Goal: Task Accomplishment & Management: Manage account settings

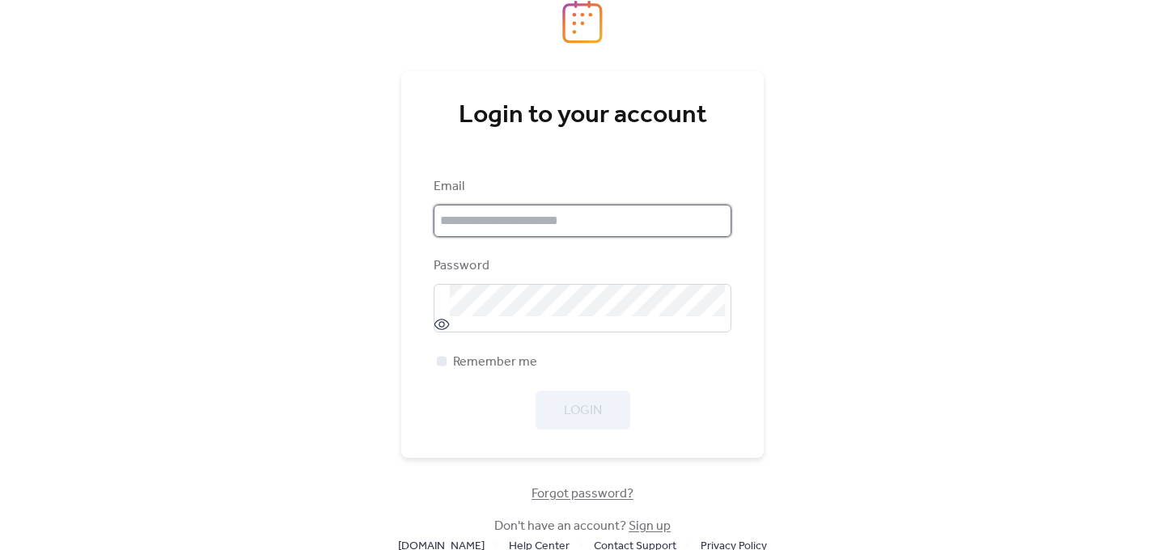
click at [613, 226] on input "email" at bounding box center [583, 221] width 298 height 32
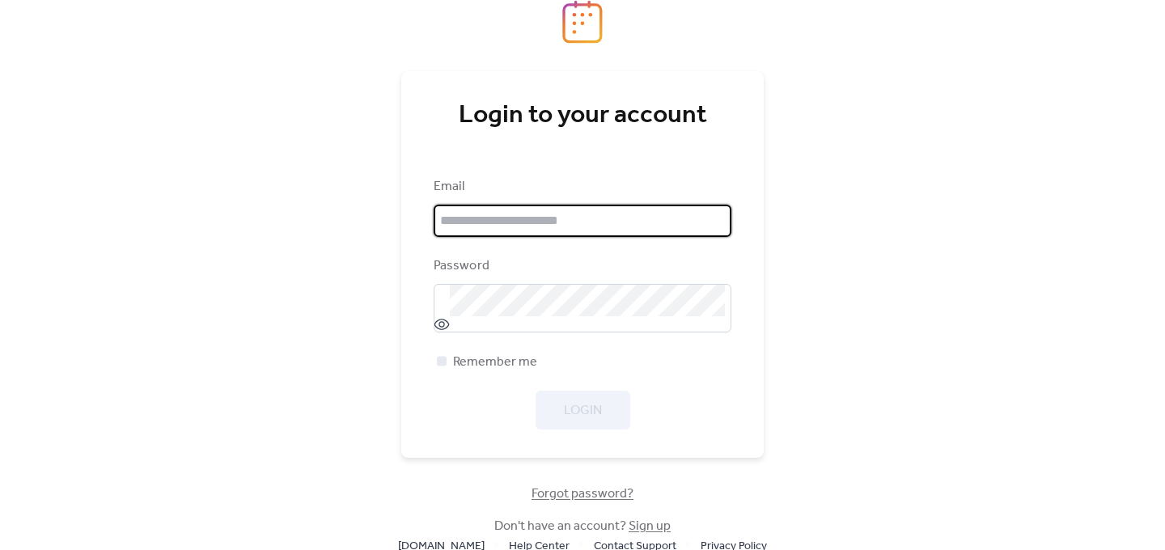
type input "**********"
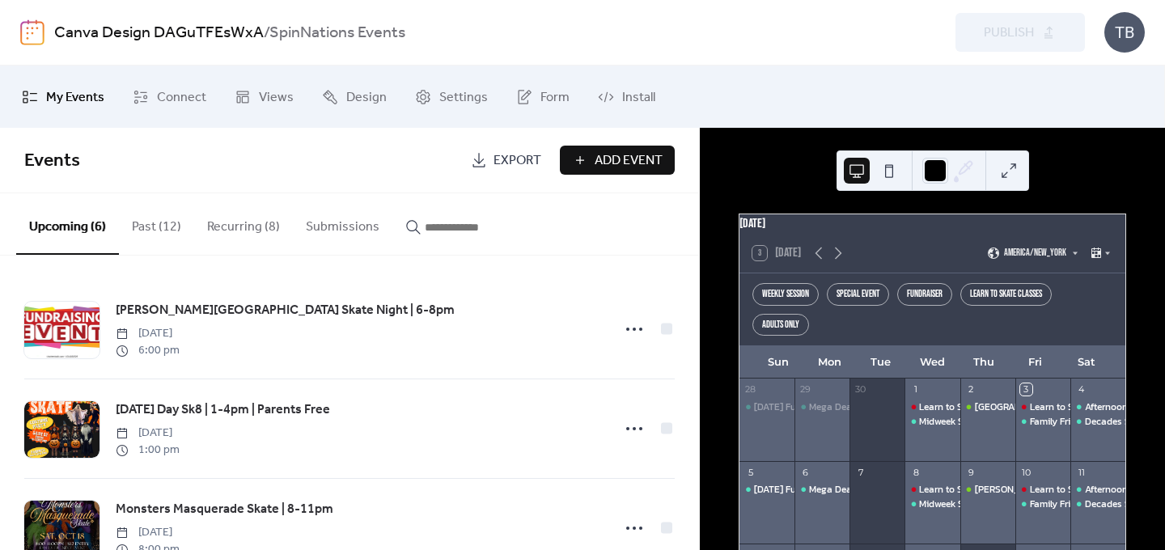
click at [163, 234] on button "Past (12)" at bounding box center [156, 223] width 75 height 60
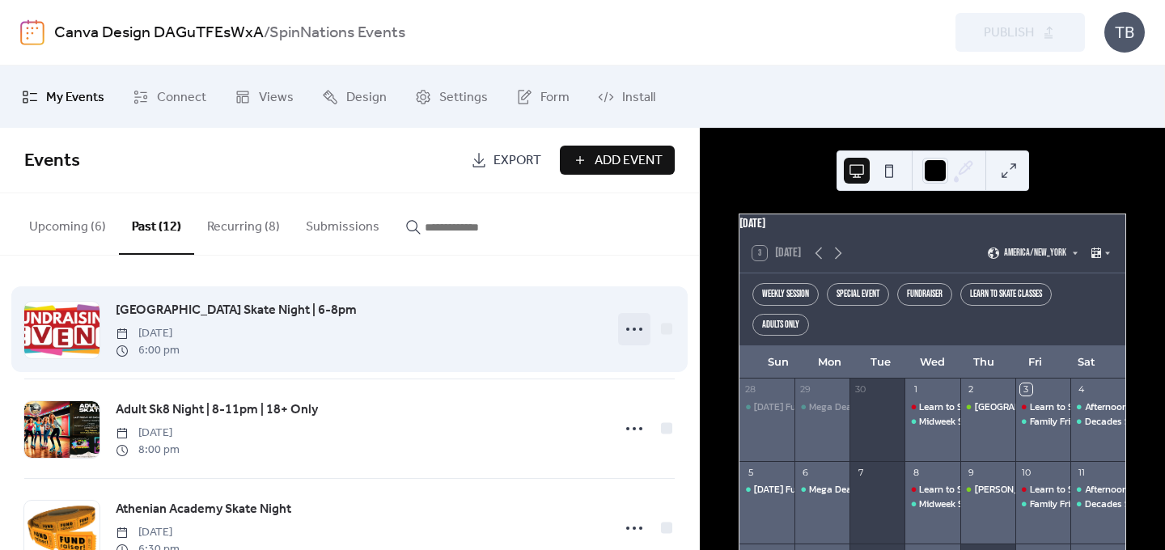
click at [626, 332] on icon at bounding box center [634, 329] width 26 height 26
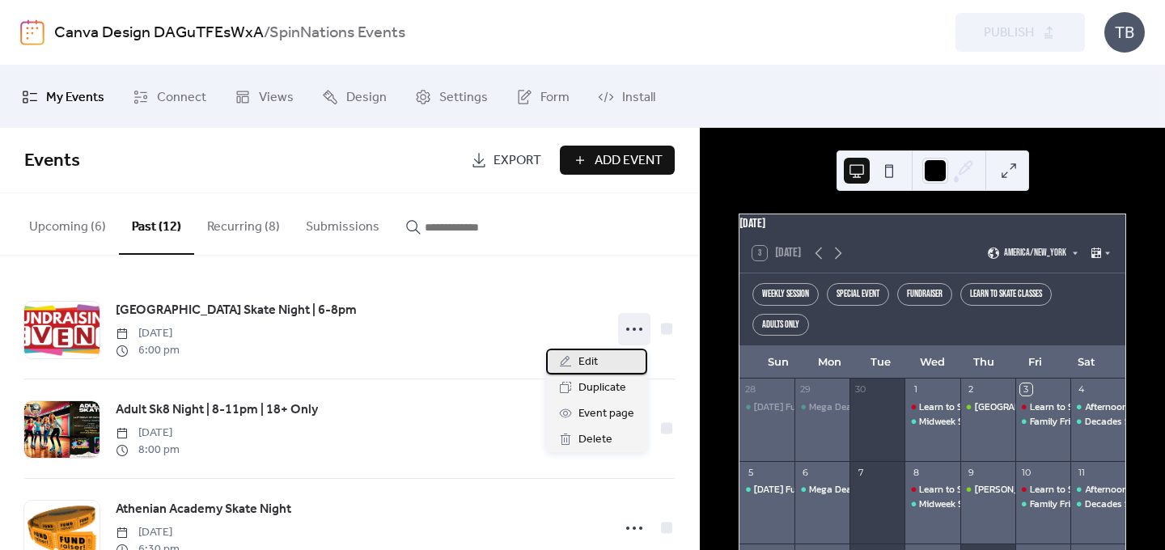
click at [614, 364] on div "Edit" at bounding box center [596, 362] width 101 height 26
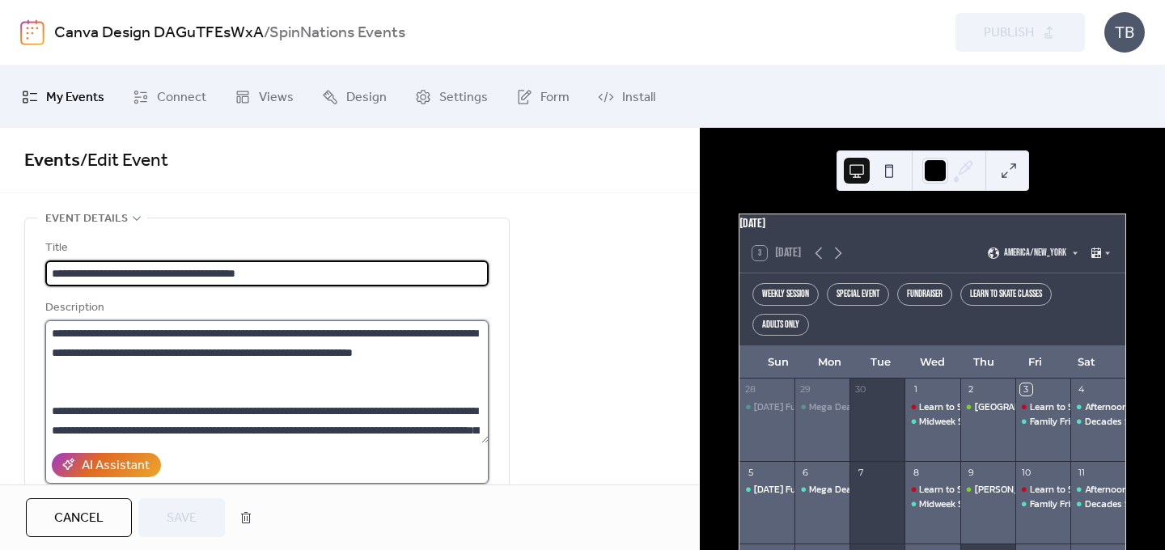
click at [385, 333] on textarea at bounding box center [266, 381] width 443 height 123
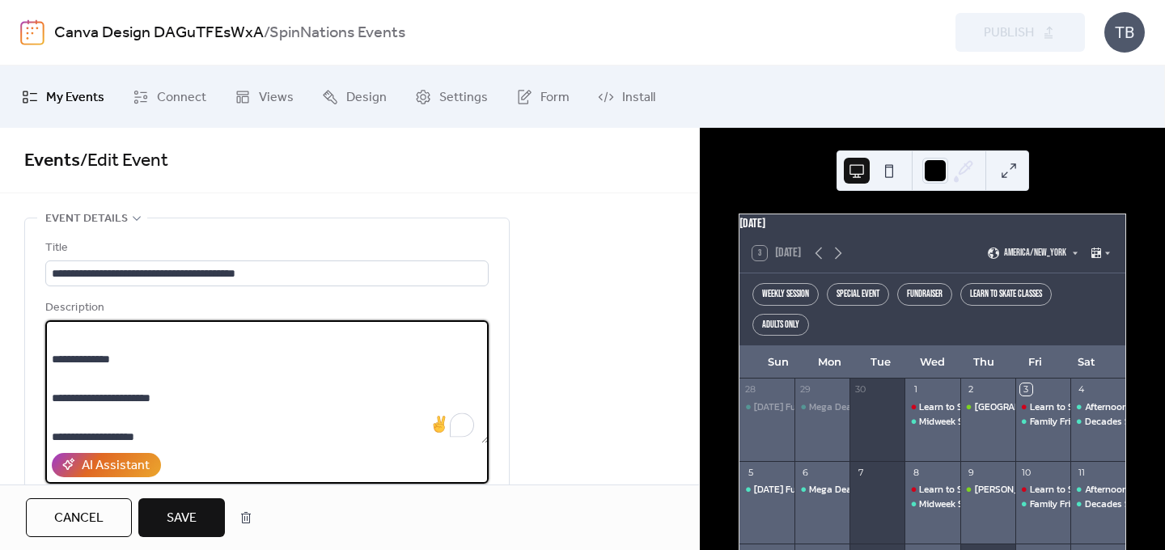
click at [142, 435] on textarea "To enrich screen reader interactions, please activate Accessibility in Grammarl…" at bounding box center [266, 381] width 443 height 123
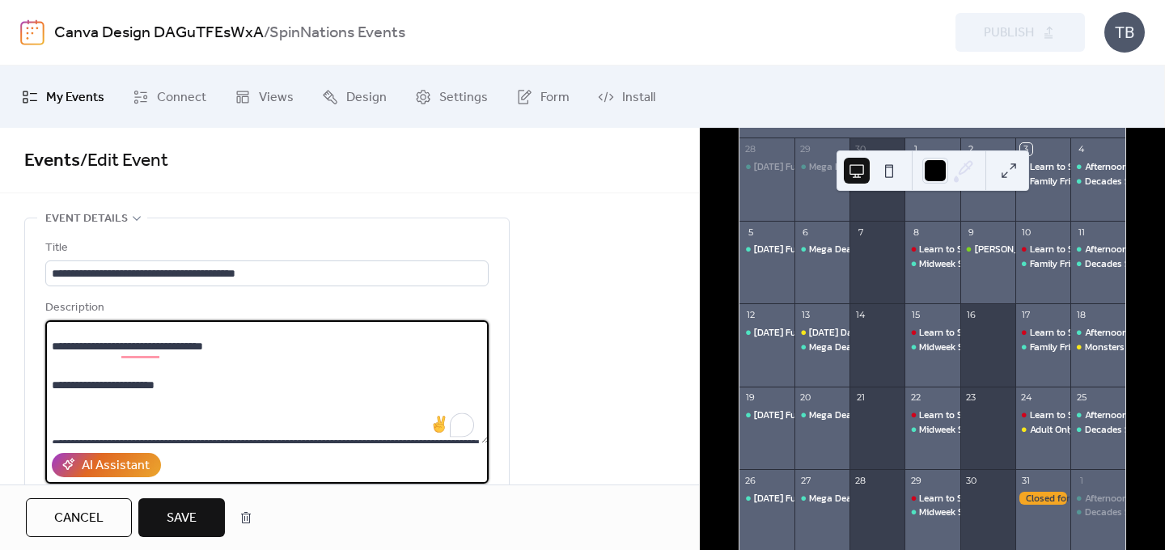
scroll to position [341, 0]
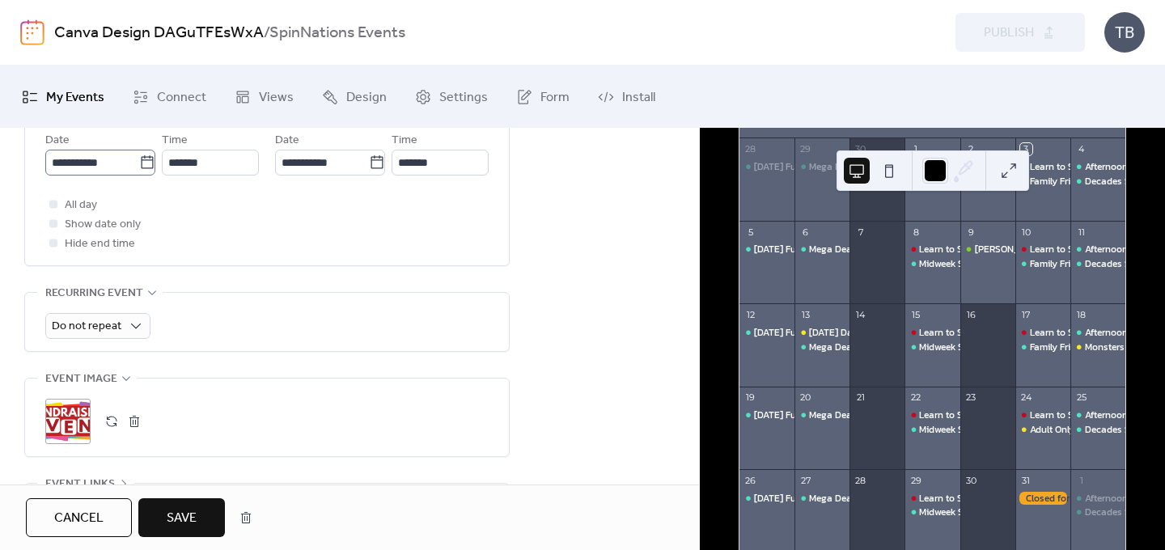
type textarea "**********"
click at [147, 167] on icon at bounding box center [147, 161] width 12 height 13
click at [139, 167] on input "**********" at bounding box center [92, 163] width 94 height 26
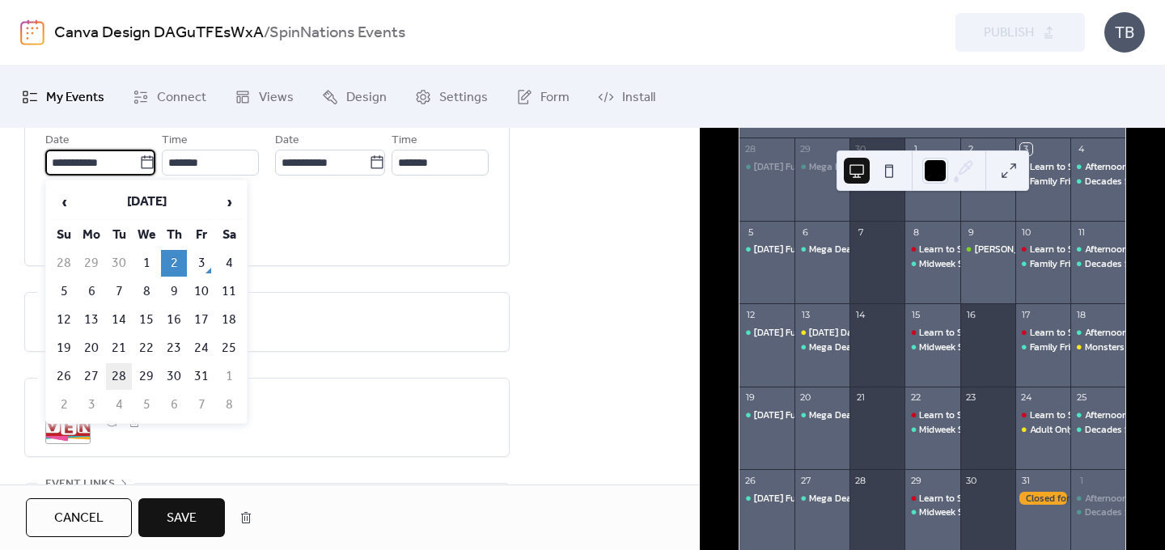
click at [107, 375] on td "28" at bounding box center [119, 376] width 26 height 27
type input "**********"
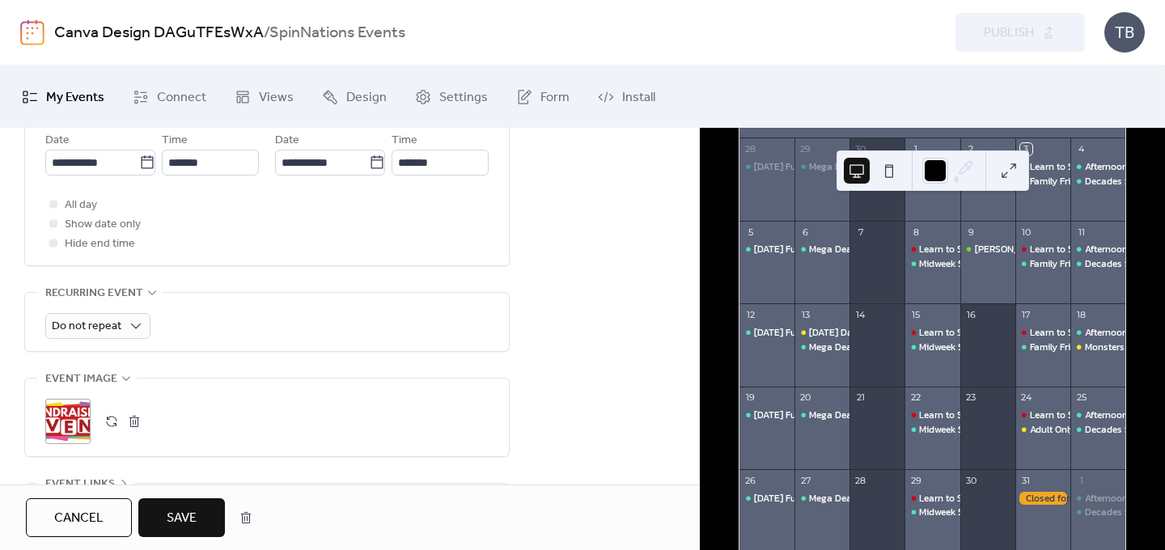
click at [188, 510] on span "Save" at bounding box center [182, 518] width 30 height 19
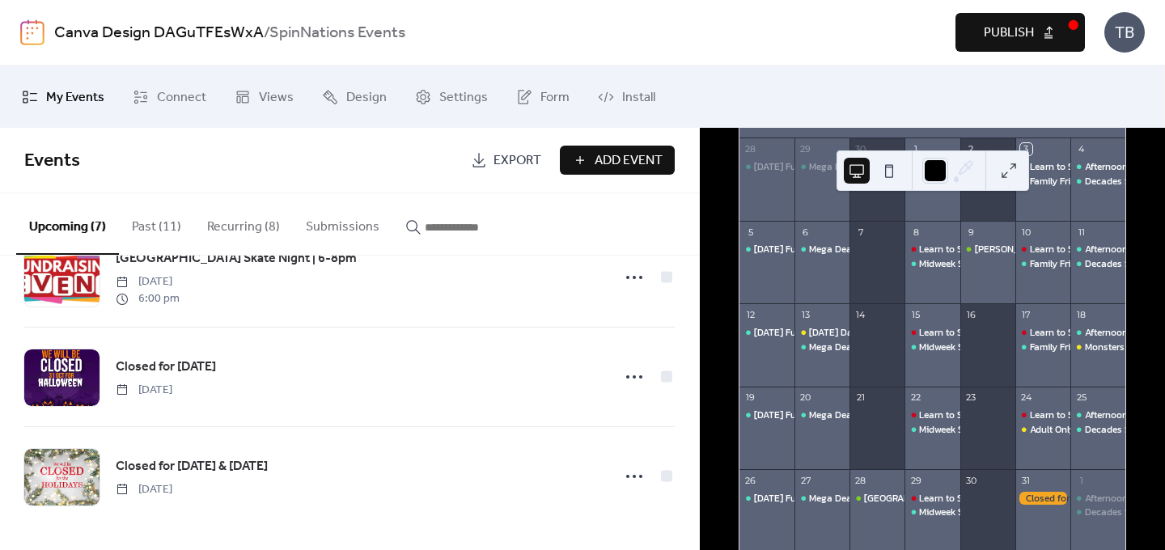
click at [1002, 43] on span "Publish" at bounding box center [1009, 32] width 50 height 19
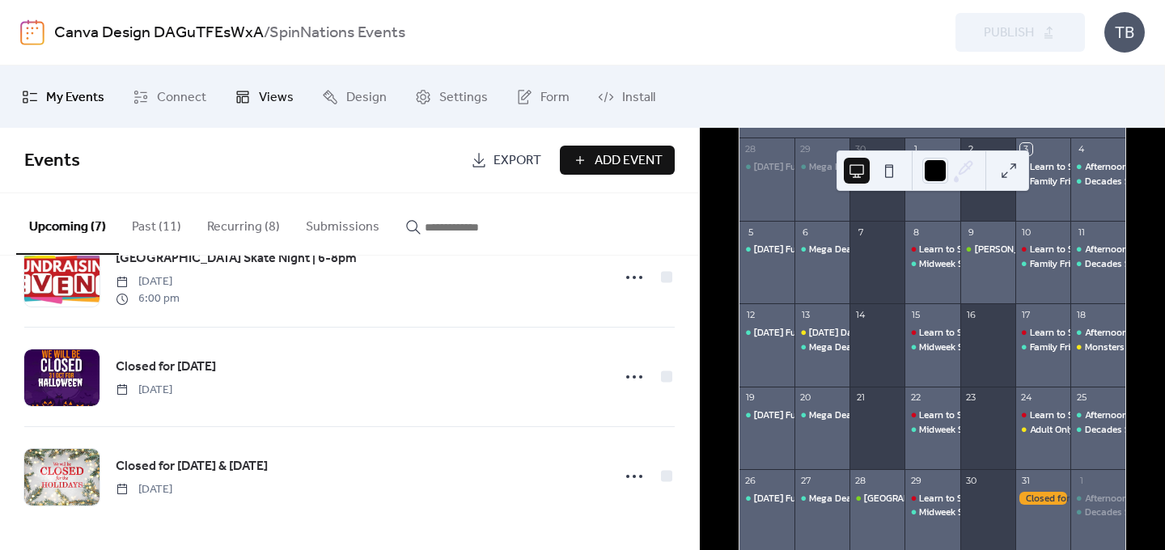
click at [265, 92] on span "Views" at bounding box center [276, 97] width 35 height 25
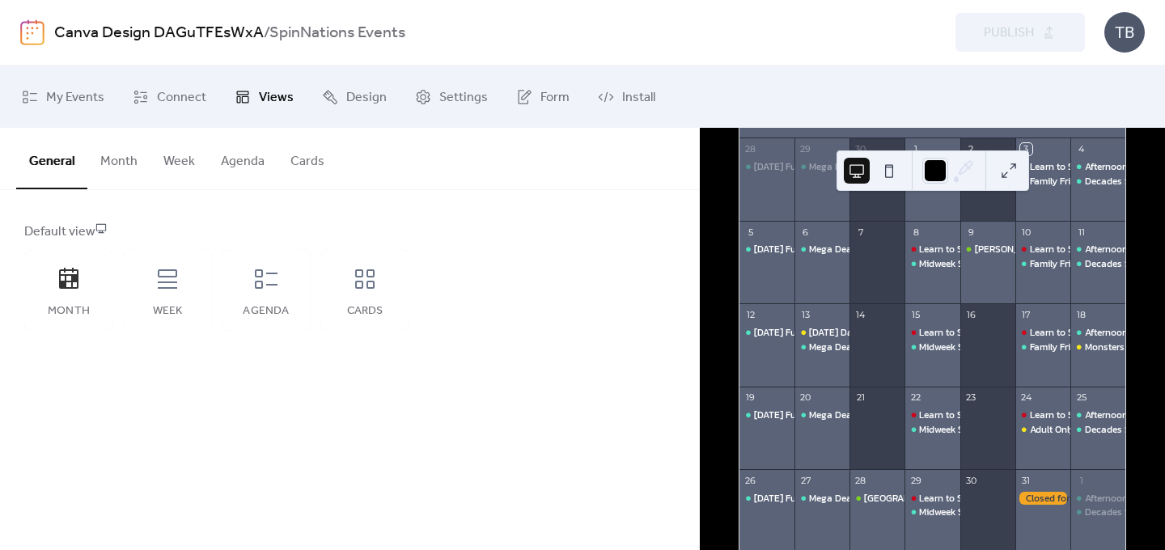
click at [100, 180] on button "Month" at bounding box center [118, 158] width 63 height 60
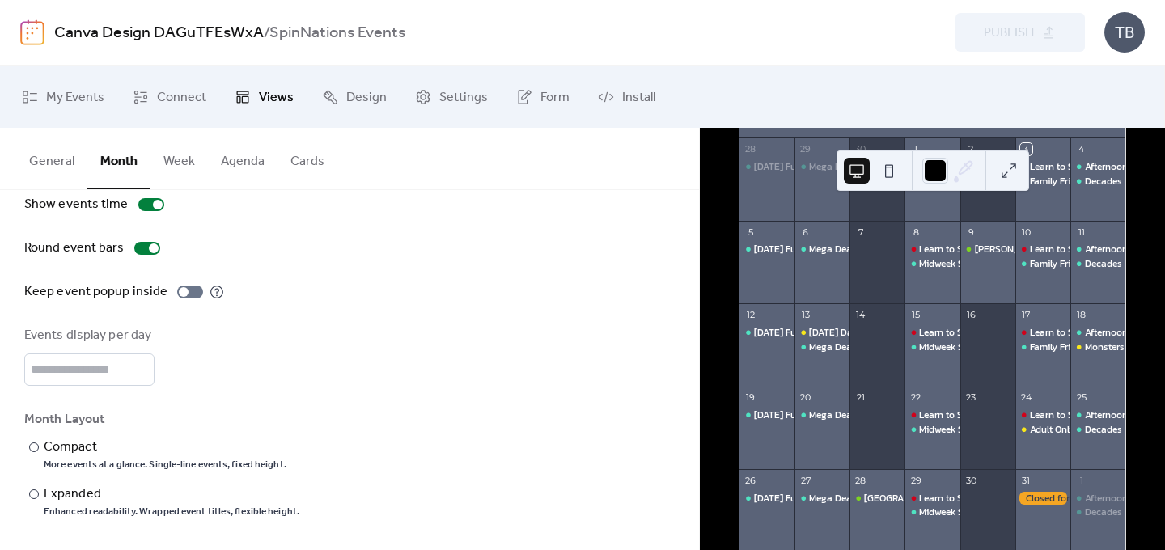
scroll to position [132, 0]
click at [182, 162] on button "Week" at bounding box center [178, 158] width 57 height 60
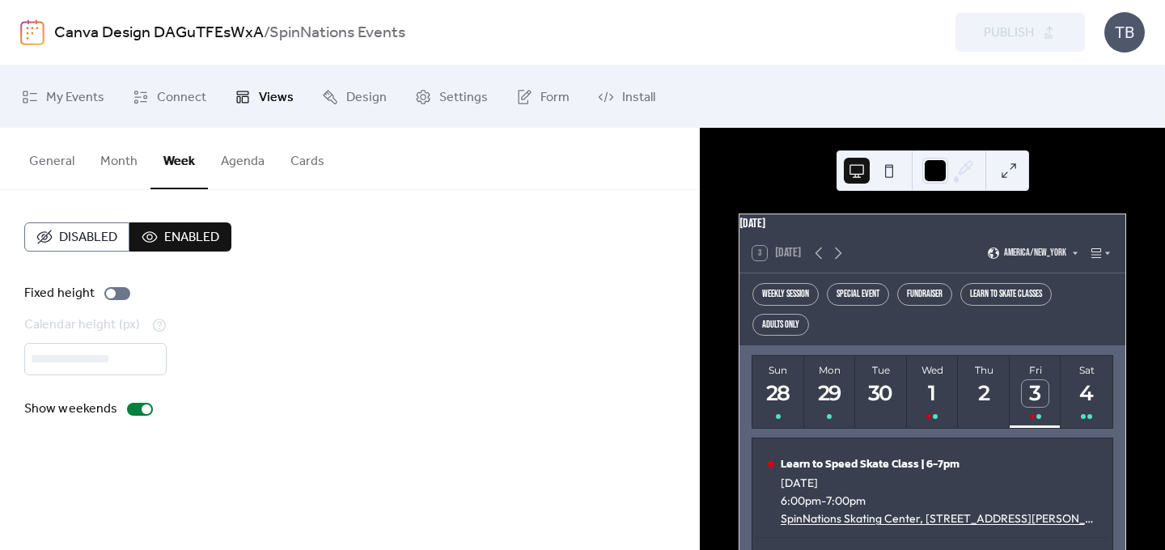
click at [239, 164] on button "Agenda" at bounding box center [243, 158] width 70 height 60
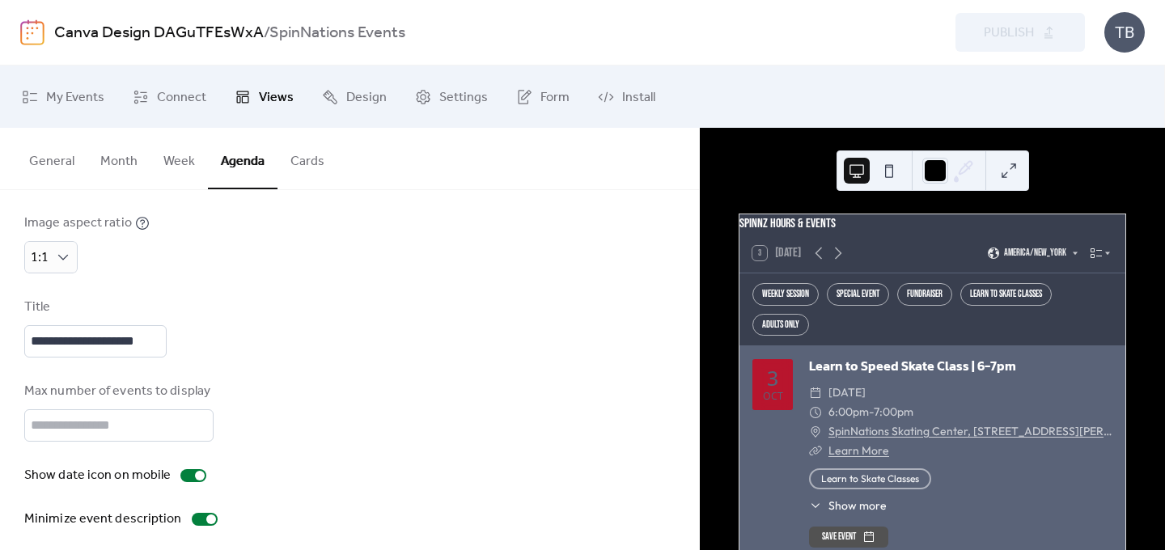
scroll to position [197, 0]
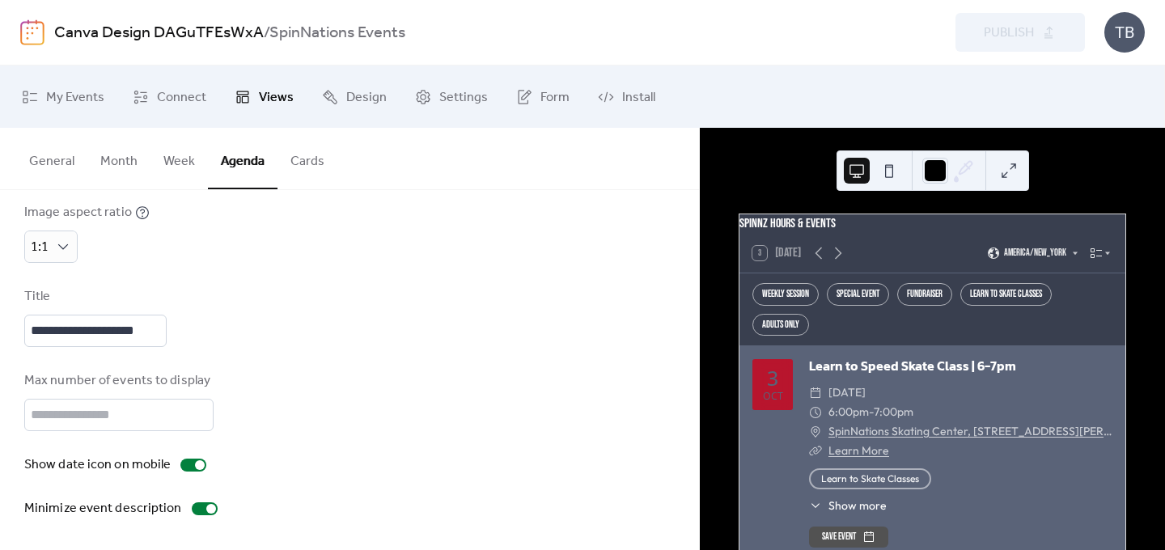
click at [309, 153] on button "Cards" at bounding box center [307, 158] width 60 height 60
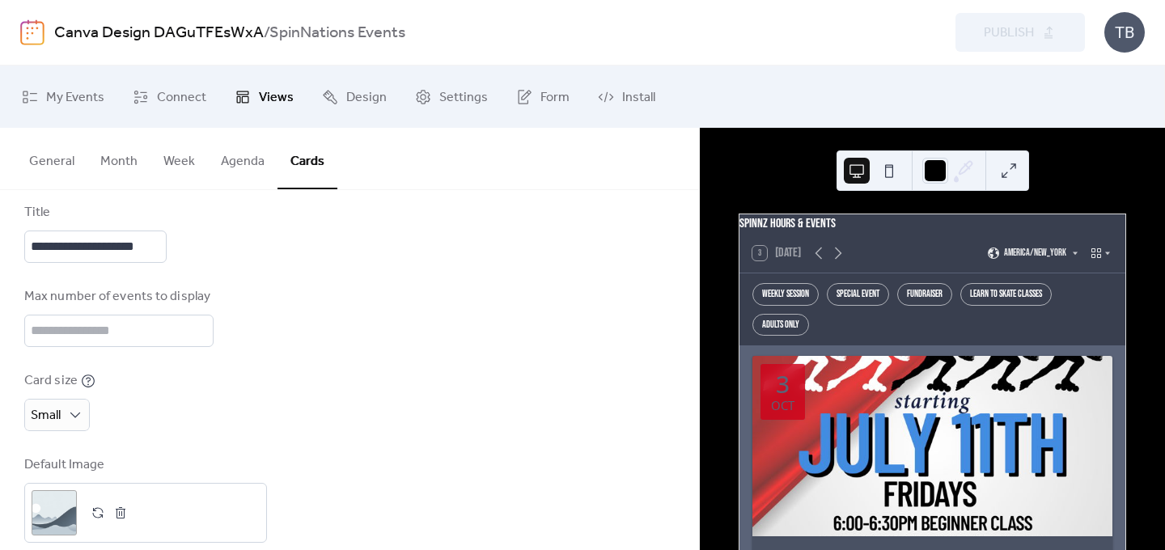
scroll to position [221, 0]
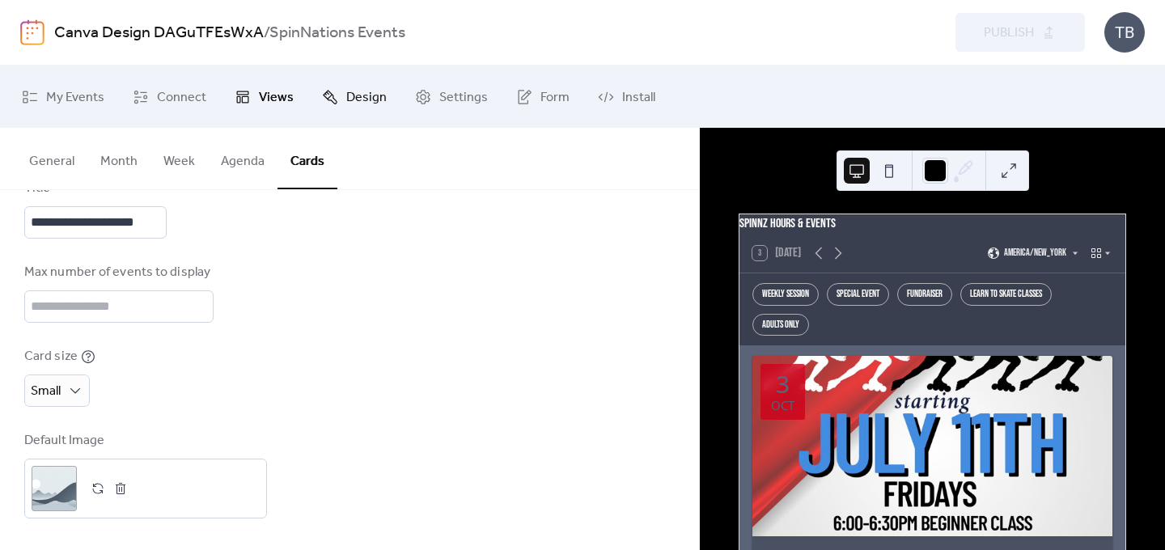
click at [366, 104] on span "Design" at bounding box center [366, 97] width 40 height 25
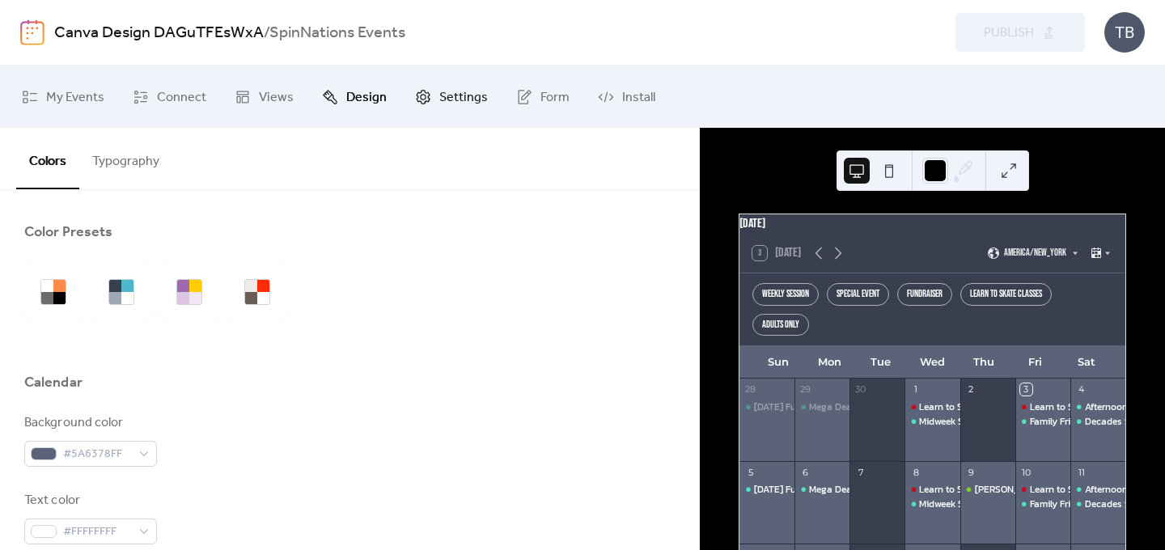
click at [426, 109] on link "Settings" at bounding box center [451, 96] width 97 height 49
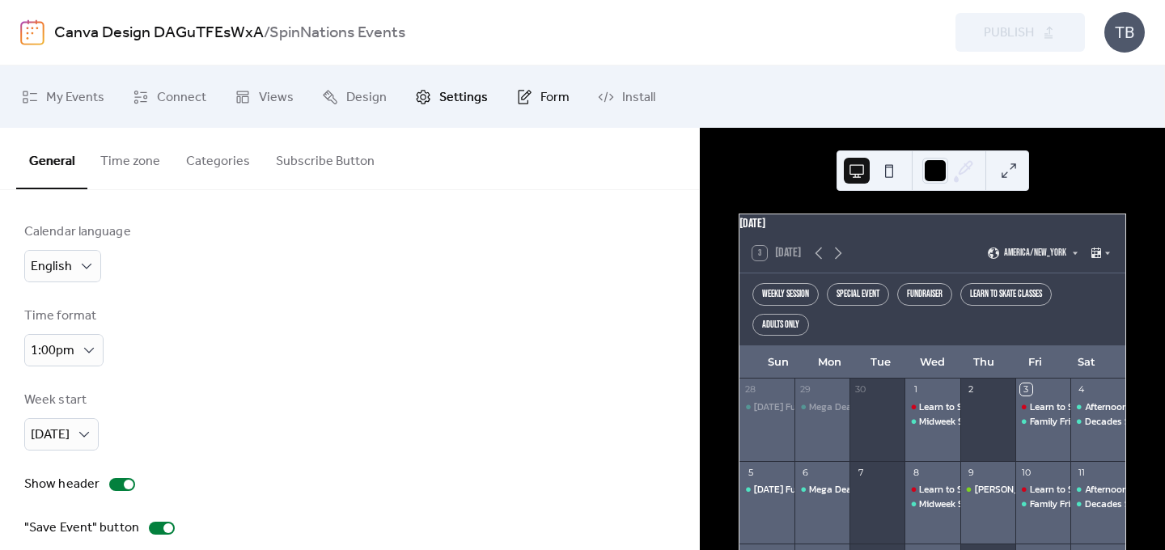
click at [510, 107] on link "Form" at bounding box center [543, 96] width 78 height 49
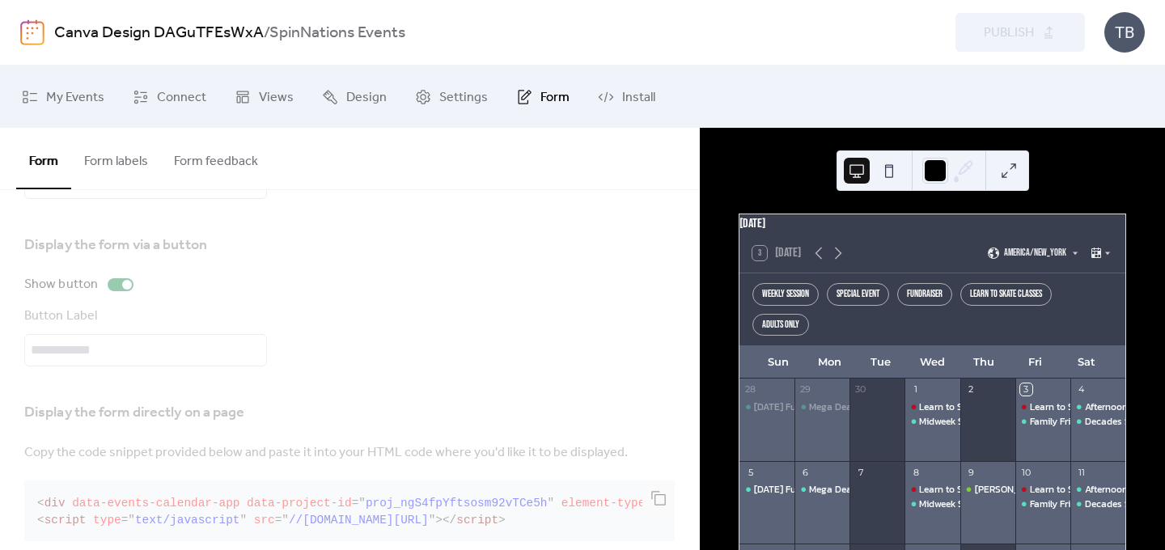
scroll to position [155, 0]
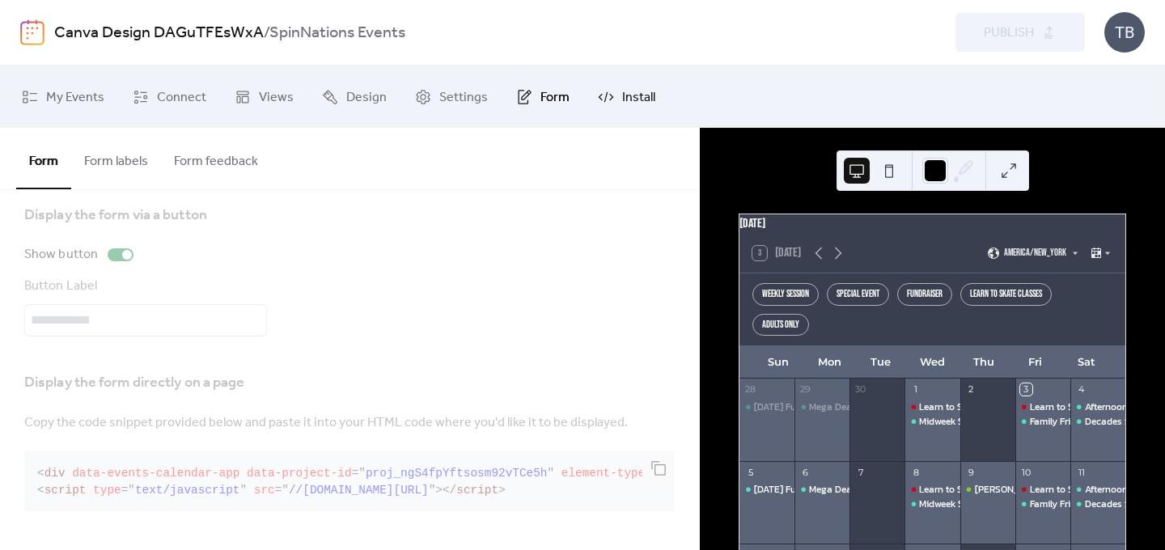
click at [622, 96] on span "Install" at bounding box center [638, 97] width 33 height 25
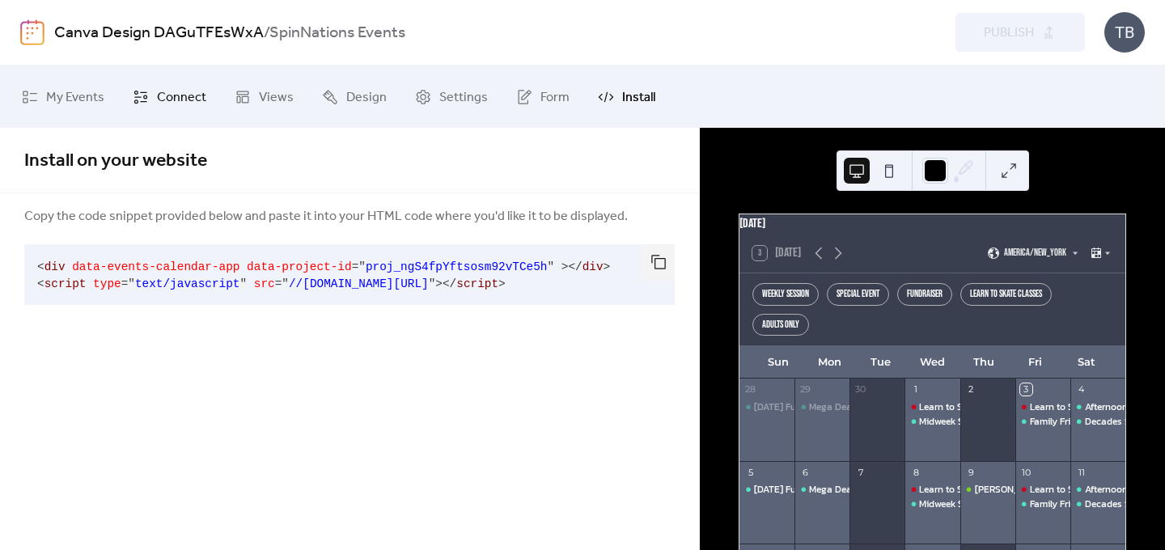
click at [149, 94] on link "Connect" at bounding box center [170, 96] width 98 height 49
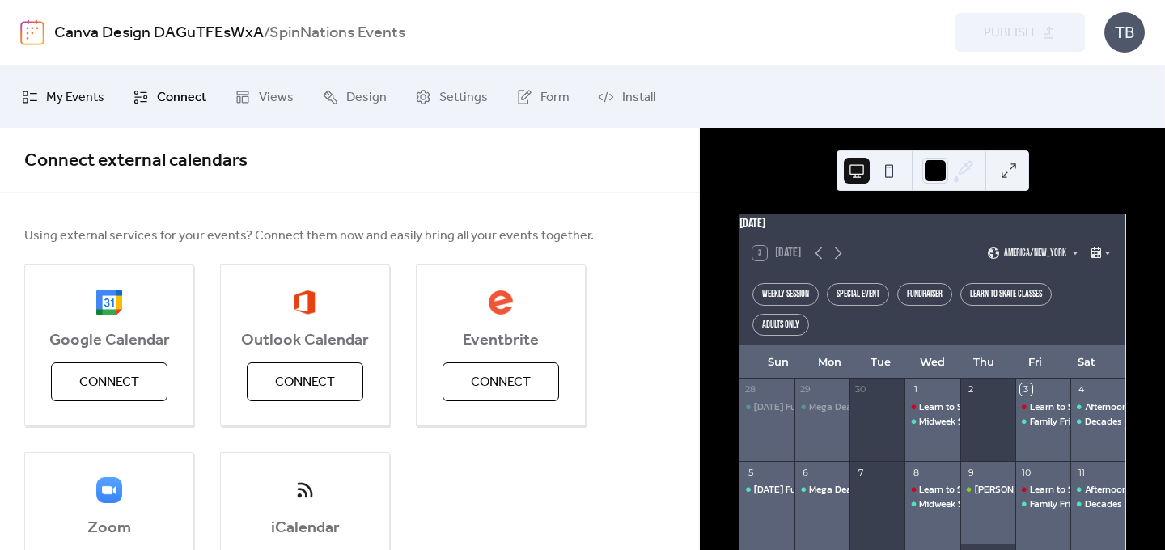
click at [79, 89] on span "My Events" at bounding box center [75, 97] width 58 height 25
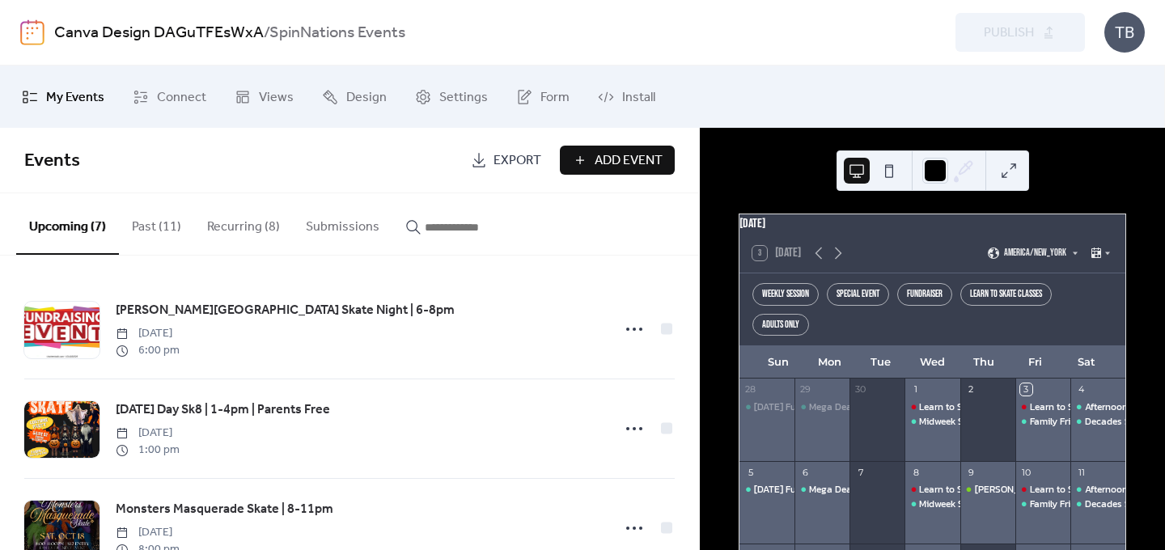
click at [256, 31] on link "Canva Design DAGuTFEsWxA" at bounding box center [159, 33] width 210 height 31
